Goal: Information Seeking & Learning: Learn about a topic

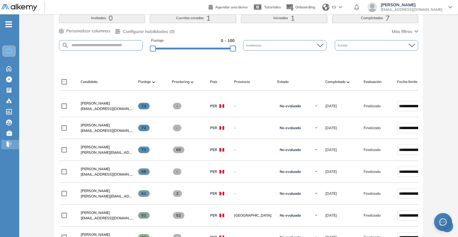
scroll to position [90, 0]
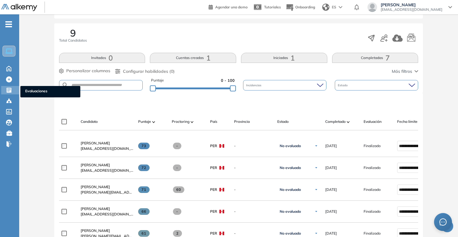
click at [37, 93] on span "Evaluaciones" at bounding box center [50, 91] width 50 height 7
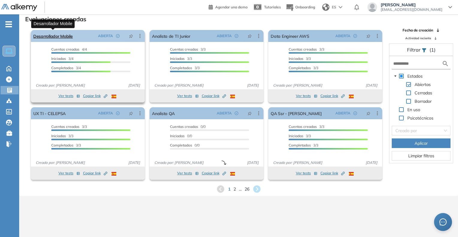
click at [50, 40] on link "Desarrollador Mobile" at bounding box center [53, 36] width 40 height 12
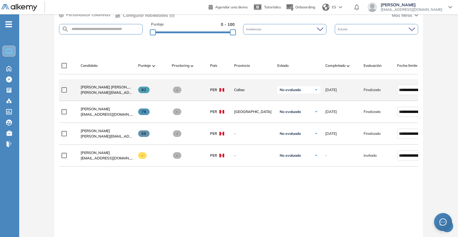
scroll to position [150, 0]
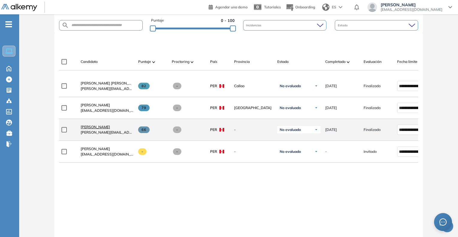
click at [96, 127] on span "Javier Solis Flores" at bounding box center [95, 127] width 29 height 4
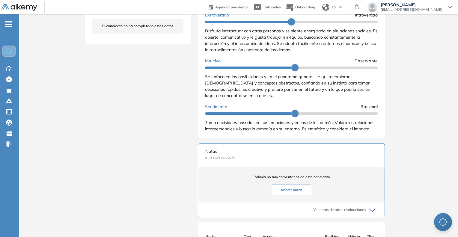
scroll to position [225, 0]
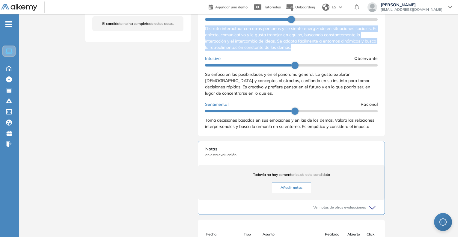
drag, startPoint x: 201, startPoint y: 34, endPoint x: 309, endPoint y: 54, distance: 109.6
click at [309, 54] on div "Resultados cualitativos Personalidad - MBTI Reporte cualitativo Reporte con Afi…" at bounding box center [291, 54] width 187 height 163
copy span "Disfruta interactuar con otras personas y se siente energizado en situaciones s…"
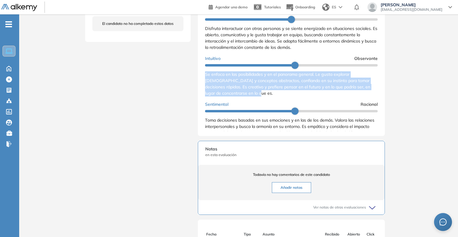
drag, startPoint x: 205, startPoint y: 81, endPoint x: 262, endPoint y: 100, distance: 60.4
click at [262, 96] on div "Se enfoca en las posibilidades y en el panorama general. Le gusta explorar nuev…" at bounding box center [291, 83] width 173 height 25
copy span "Se enfoca en las posibilidades y en el panorama general. Le gusta explorar nuev…"
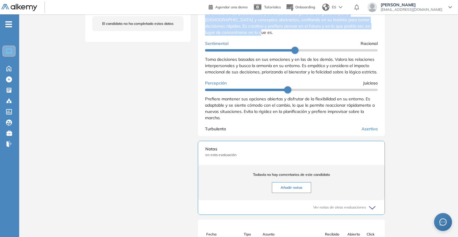
scroll to position [90, 0]
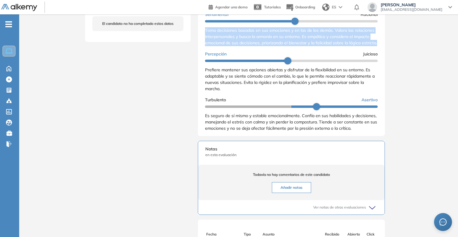
drag, startPoint x: 204, startPoint y: 34, endPoint x: 237, endPoint y: 58, distance: 40.6
click at [237, 58] on div "Resultados cualitativos Personalidad - MBTI Reporte cualitativo Reporte con Afi…" at bounding box center [291, 54] width 187 height 163
copy span "Toma decisiones basadas en sus emociones y en las de los demás. Valora las rela…"
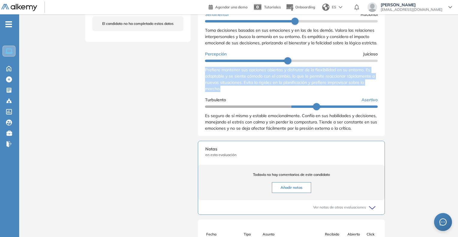
drag, startPoint x: 205, startPoint y: 80, endPoint x: 233, endPoint y: 99, distance: 33.6
click at [233, 92] on div "Prefiere mantener sus opciones abiertas y disfrutar de la flexibilidad en su en…" at bounding box center [291, 79] width 173 height 25
copy span "Prefiere mantener sus opciones abiertas y disfrutar de la flexibilidad en su en…"
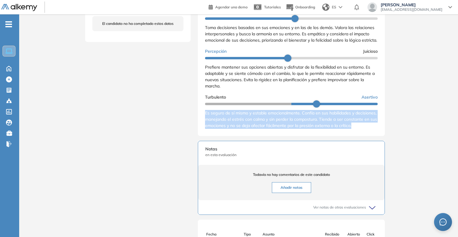
scroll to position [105, 0]
drag, startPoint x: 203, startPoint y: 112, endPoint x: 224, endPoint y: 132, distance: 29.2
click at [224, 132] on div "Resultados cualitativos Personalidad - MBTI Reporte cualitativo Reporte con Afi…" at bounding box center [291, 54] width 187 height 163
copy span "Es seguro de sí mismo y estable emocionalmente. Confía en sus habilidades y dec…"
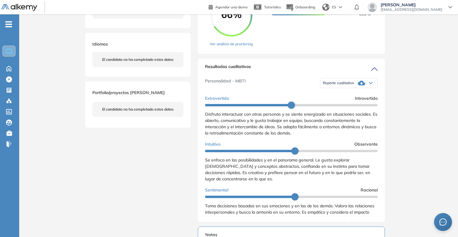
scroll to position [75, 0]
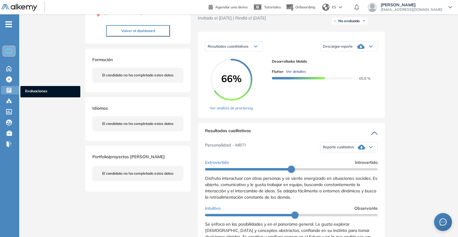
click at [34, 92] on span "Evaluaciones" at bounding box center [50, 91] width 50 height 7
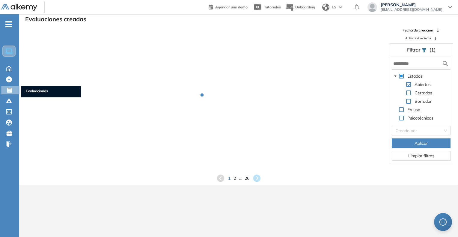
scroll to position [14, 0]
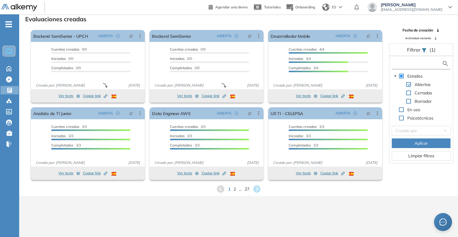
click at [412, 63] on input "text" at bounding box center [417, 64] width 49 height 6
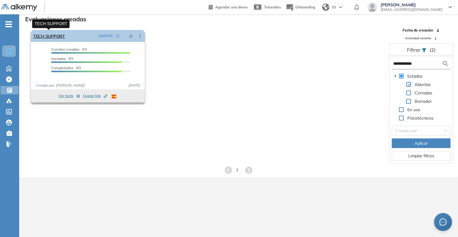
type input "**********"
click at [48, 34] on link "TECH SUPPORT" at bounding box center [49, 36] width 32 height 12
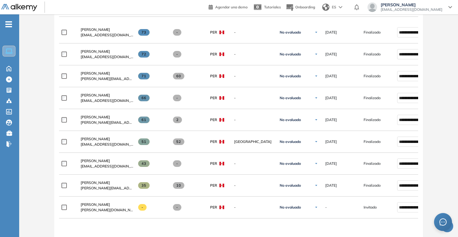
scroll to position [240, 0]
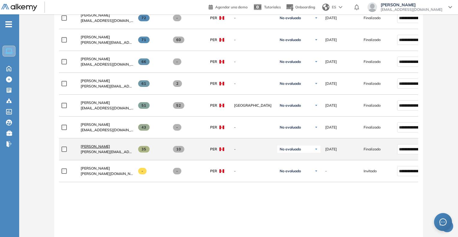
click at [102, 148] on span "[PERSON_NAME]" at bounding box center [95, 146] width 29 height 4
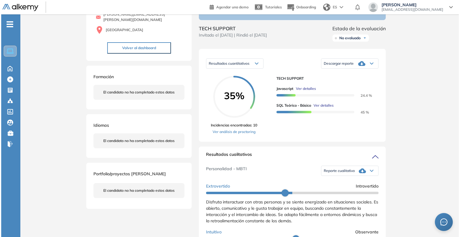
scroll to position [60, 0]
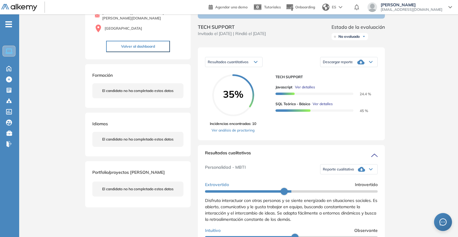
click at [306, 90] on span "Ver detalles" at bounding box center [305, 86] width 20 height 5
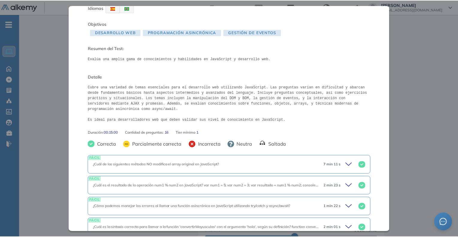
scroll to position [0, 0]
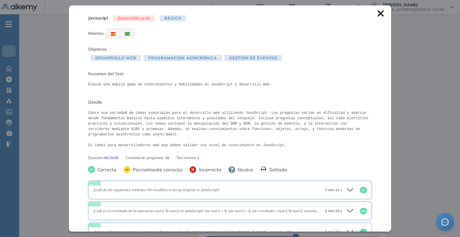
click at [434, 76] on div "Inicio Alkymetrics Evaluaciones Dashboard Candidato Javascript Desarrollo web B…" at bounding box center [239, 233] width 441 height 559
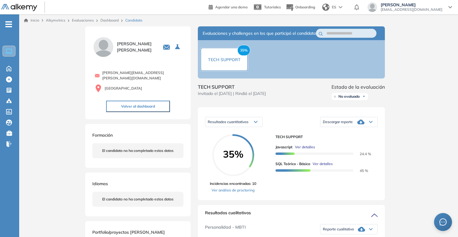
click at [104, 21] on link "Dashboard" at bounding box center [109, 20] width 18 height 4
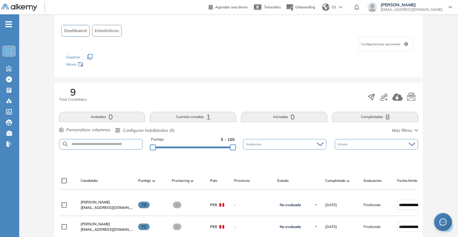
scroll to position [30, 0]
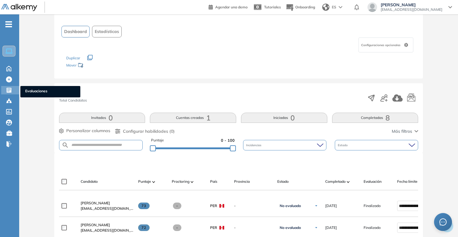
click at [41, 93] on span "Evaluaciones" at bounding box center [50, 91] width 50 height 7
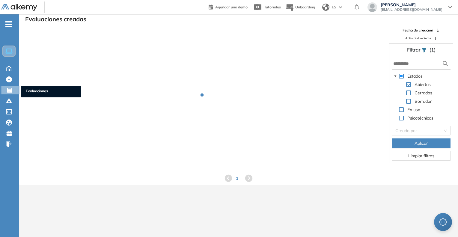
scroll to position [14, 0]
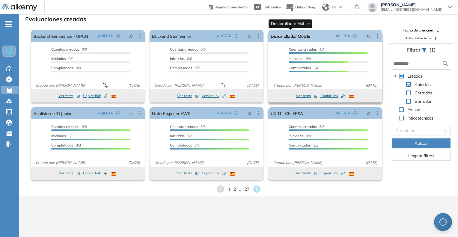
click at [301, 34] on link "Desarrollador Mobile" at bounding box center [290, 36] width 40 height 12
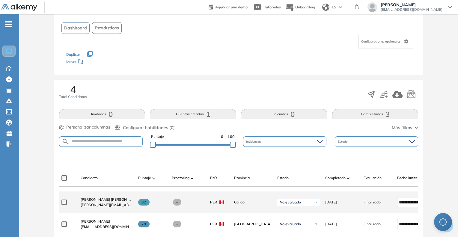
scroll to position [120, 0]
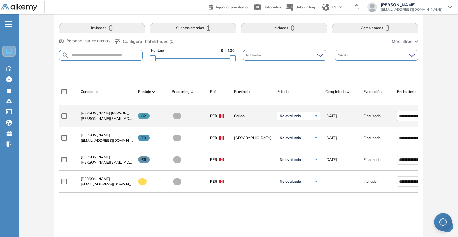
click at [106, 114] on span "Josealdo Camogliano Württele" at bounding box center [111, 113] width 60 height 4
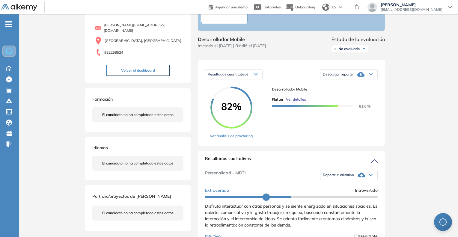
scroll to position [150, 0]
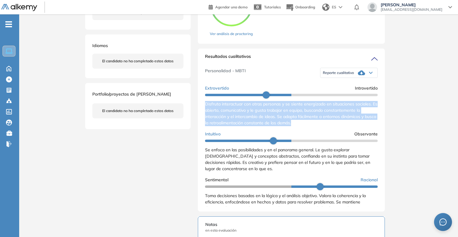
drag, startPoint x: 205, startPoint y: 109, endPoint x: 306, endPoint y: 132, distance: 103.8
click at [306, 126] on div "Disfruta interactuar con otras personas y se siente energizado en situaciones s…" at bounding box center [291, 113] width 173 height 25
copy span "Disfruta interactuar con otras personas y se siente energizado en situaciones s…"
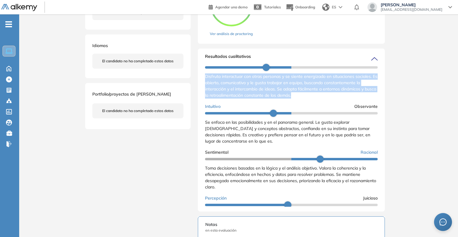
scroll to position [60, 0]
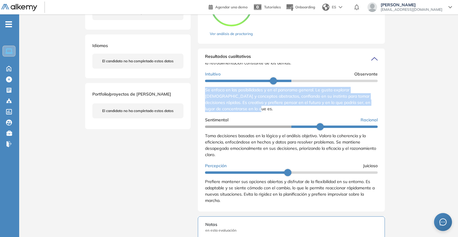
drag, startPoint x: 204, startPoint y: 96, endPoint x: 257, endPoint y: 117, distance: 57.2
click at [257, 117] on div "Resultados cualitativos Personalidad - MBTI Reporte cualitativo Reporte con Afi…" at bounding box center [291, 130] width 187 height 163
copy span "Se enfoca en las posibilidades y en el panorama general. Le gusta explorar nuev…"
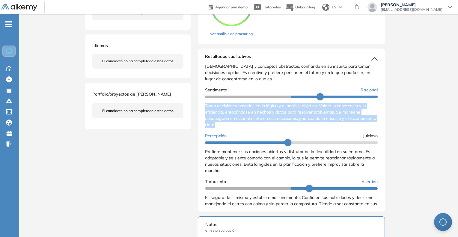
drag, startPoint x: 205, startPoint y: 114, endPoint x: 246, endPoint y: 131, distance: 44.8
click at [246, 131] on div "Resultados cualitativos Personalidad - MBTI Reporte cualitativo Reporte con Afi…" at bounding box center [291, 130] width 187 height 163
copy span "Toma decisiones basadas en la lógica y el análisis objetivo. Valora la coherenc…"
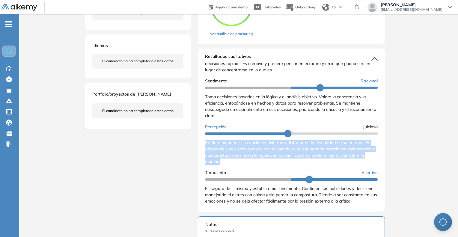
drag, startPoint x: 205, startPoint y: 140, endPoint x: 232, endPoint y: 162, distance: 34.7
click at [232, 162] on div "Prefiere mantener sus opciones abiertas y disfrutar de la flexibilidad en su en…" at bounding box center [291, 152] width 173 height 25
copy span "Prefiere mantener sus opciones abiertas y disfrutar de la flexibilidad en su en…"
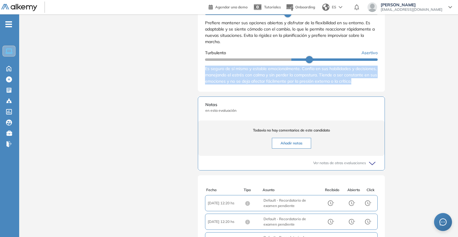
scroll to position [105, 0]
drag, startPoint x: 203, startPoint y: 70, endPoint x: 227, endPoint y: 93, distance: 32.8
click at [227, 92] on div "Resultados cualitativos Personalidad - MBTI Reporte cualitativo Reporte con Afi…" at bounding box center [291, 10] width 187 height 163
copy span "Es seguro de sí mismo y estable emocionalmente. Confía en sus habilidades y dec…"
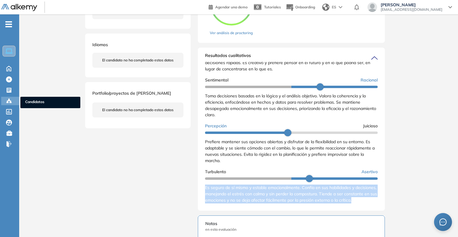
scroll to position [150, 0]
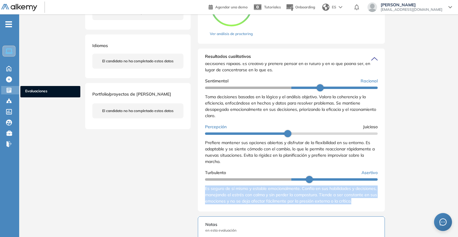
click at [28, 92] on span "Evaluaciones" at bounding box center [50, 91] width 50 height 7
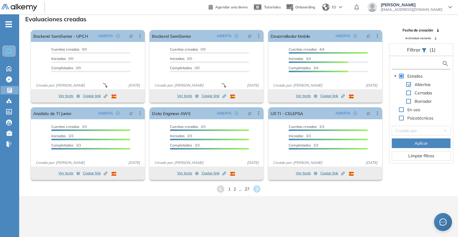
click at [422, 64] on input "text" at bounding box center [417, 64] width 49 height 6
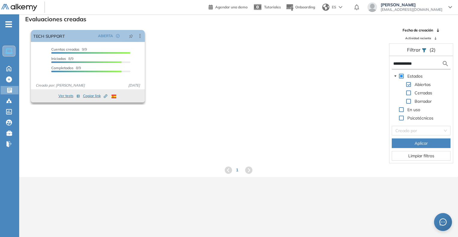
type input "**********"
click at [97, 96] on span "Copiar link Created by potrace 1.16, written by Peter Selinger 2001-2019" at bounding box center [95, 95] width 24 height 5
